Goal: Navigation & Orientation: Find specific page/section

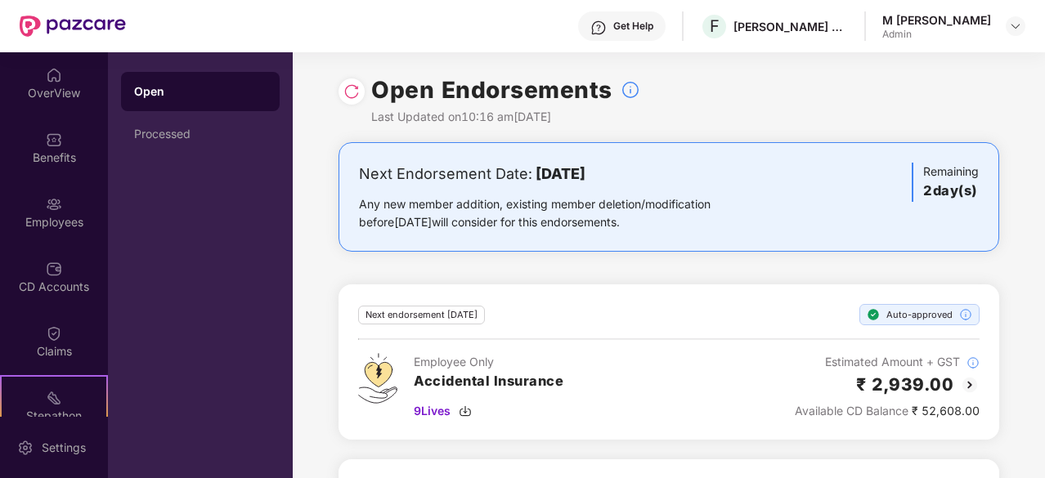
scroll to position [151, 0]
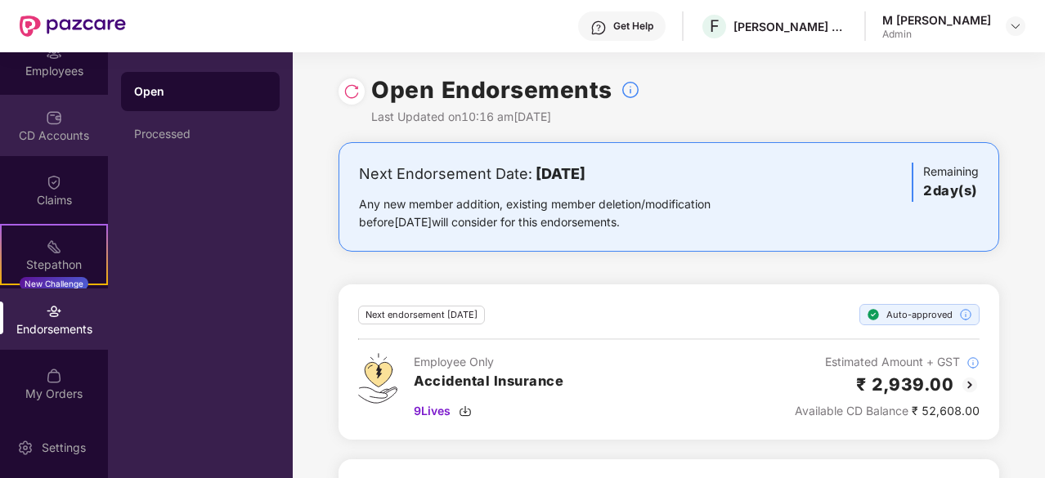
click at [70, 137] on div "CD Accounts" at bounding box center [54, 136] width 108 height 16
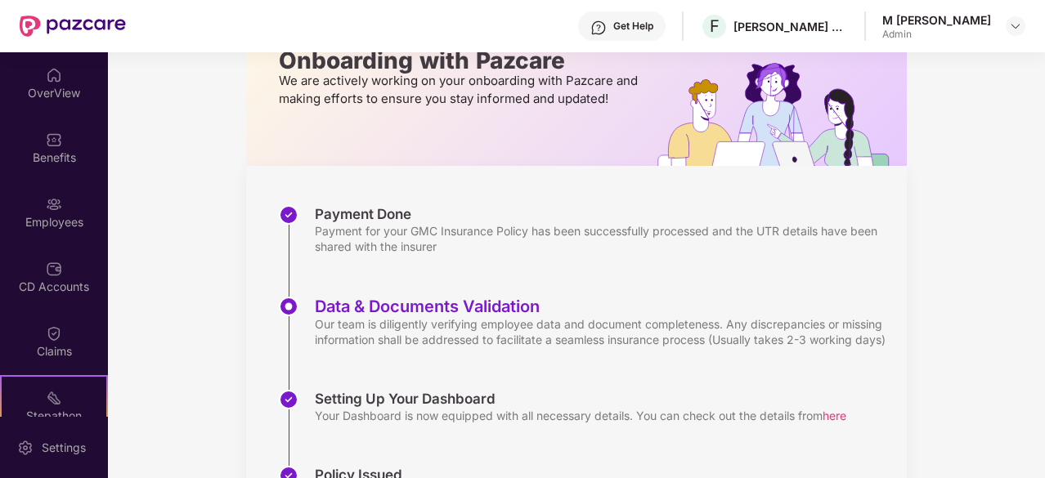
scroll to position [154, 0]
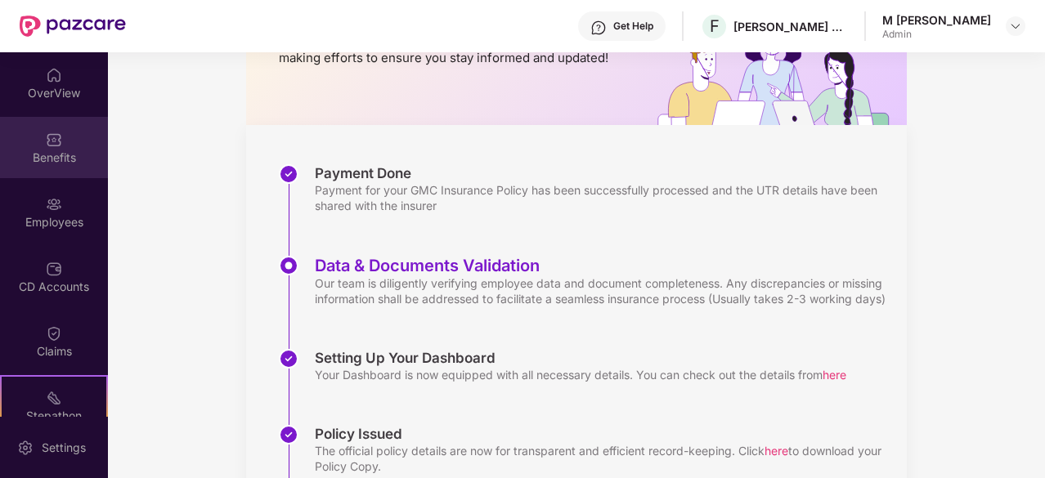
click at [41, 148] on div "Benefits" at bounding box center [54, 147] width 108 height 61
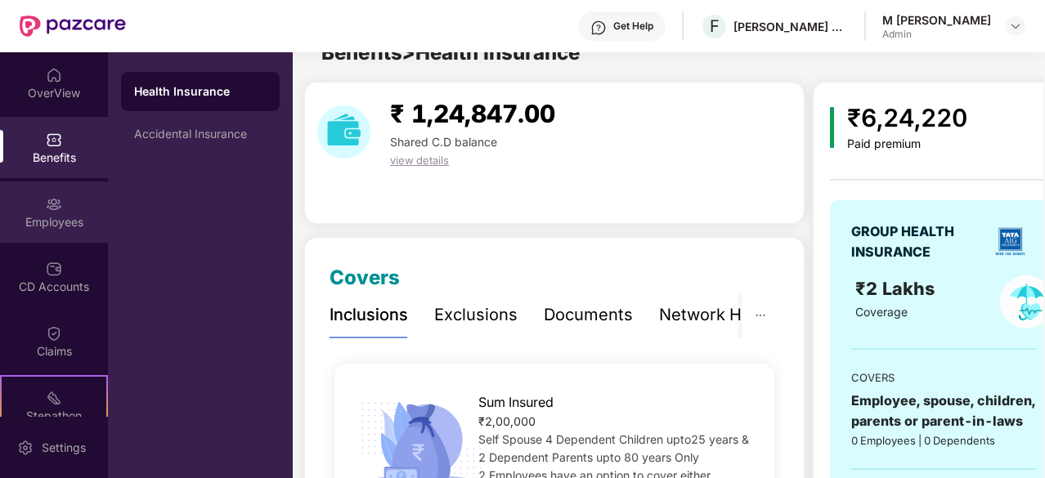
scroll to position [154, 0]
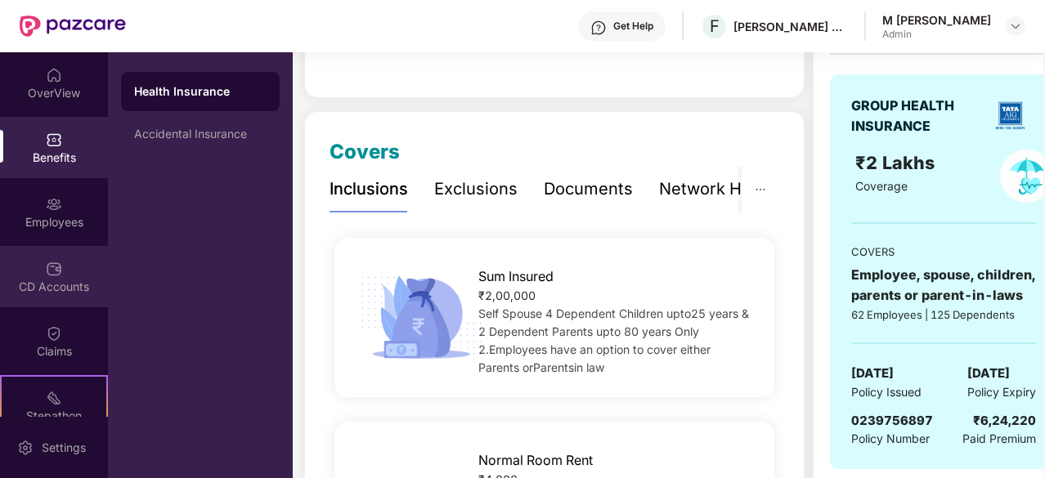
click at [56, 276] on img at bounding box center [54, 269] width 16 height 16
